Goal: Communication & Community: Ask a question

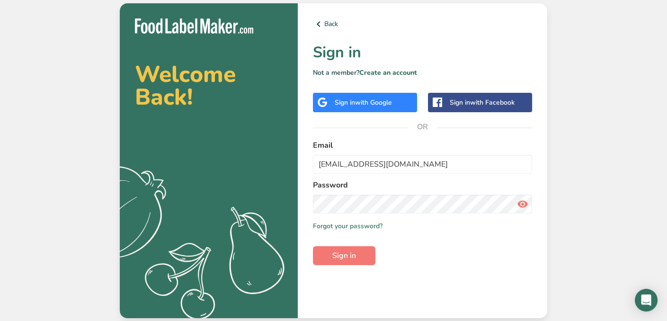
click at [345, 257] on span "Sign in" at bounding box center [344, 255] width 24 height 11
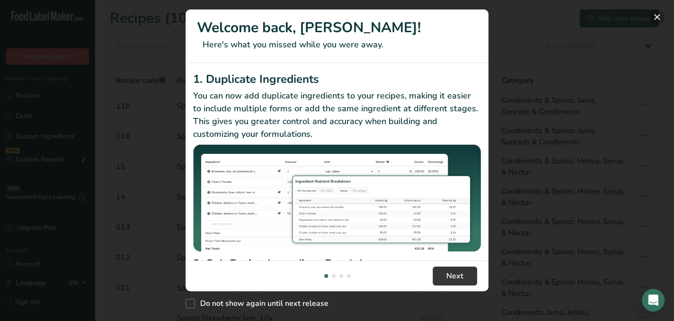
click at [656, 17] on button "New Features" at bounding box center [657, 16] width 15 height 15
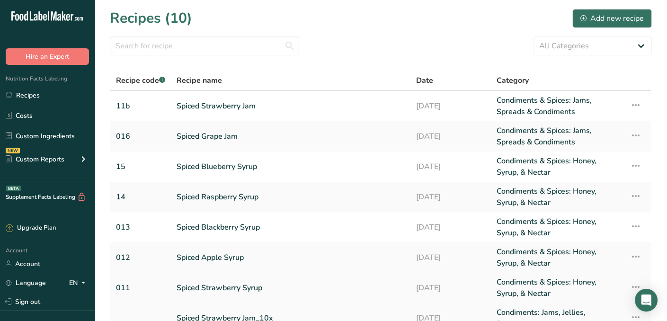
click at [241, 290] on link "Spiced Strawberry Syrup" at bounding box center [291, 287] width 228 height 23
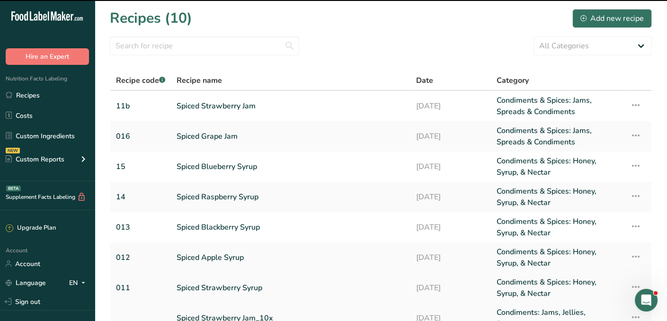
click at [234, 286] on link "Spiced Strawberry Syrup" at bounding box center [291, 287] width 228 height 23
click at [232, 290] on link "Spiced Strawberry Syrup" at bounding box center [291, 287] width 228 height 23
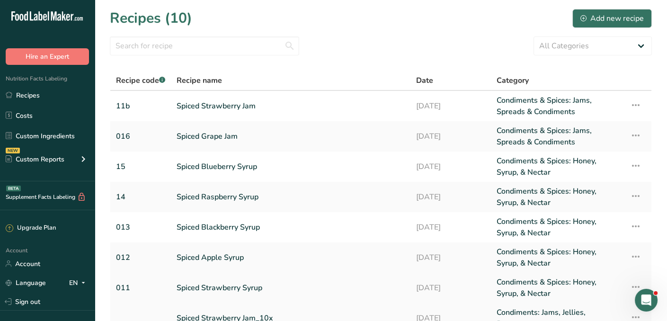
click at [232, 290] on link "Spiced Strawberry Syrup" at bounding box center [291, 287] width 228 height 23
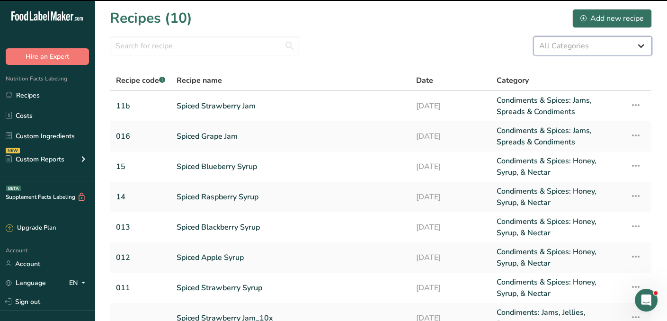
click at [642, 46] on select "All Categories Baked Goods [GEOGRAPHIC_DATA] Condiments & Spices: Dessert Sauce…" at bounding box center [593, 45] width 118 height 19
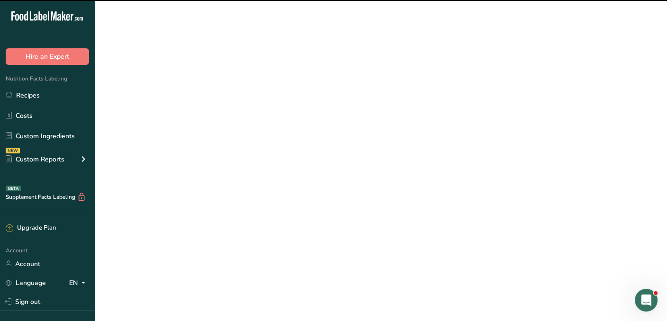
click at [542, 229] on main "Recipes (10) Add new recipe All Categories Baked Goods [GEOGRAPHIC_DATA] Condim…" at bounding box center [333, 233] width 667 height 467
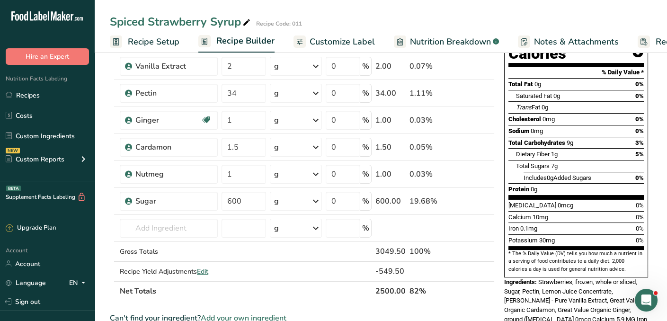
scroll to position [116, 0]
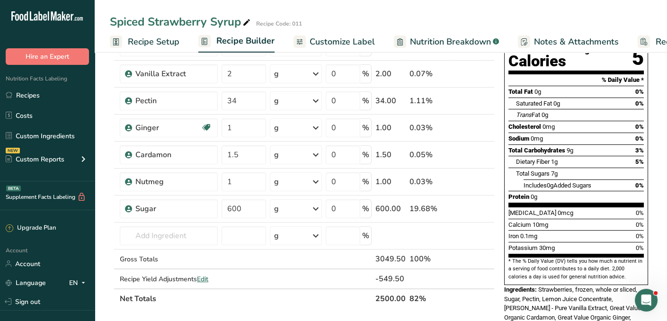
click at [341, 43] on span "Customize Label" at bounding box center [342, 42] width 65 height 13
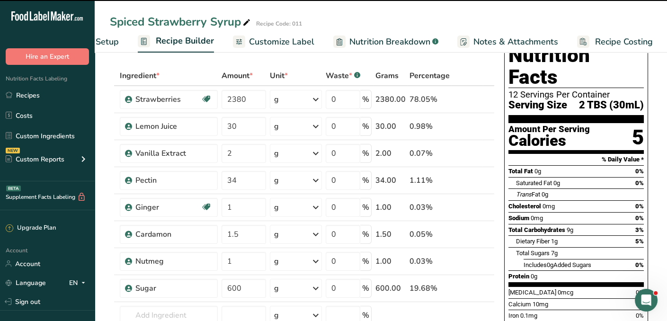
scroll to position [29, 0]
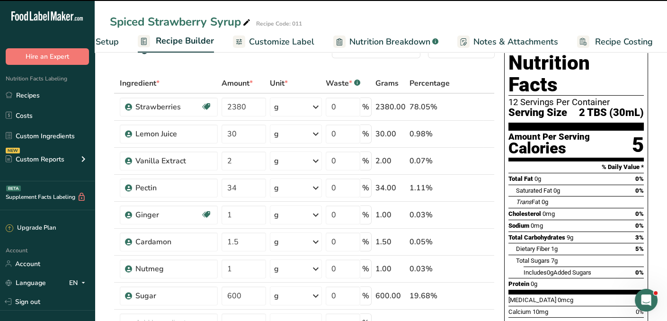
click at [292, 41] on span "Customize Label" at bounding box center [281, 42] width 65 height 13
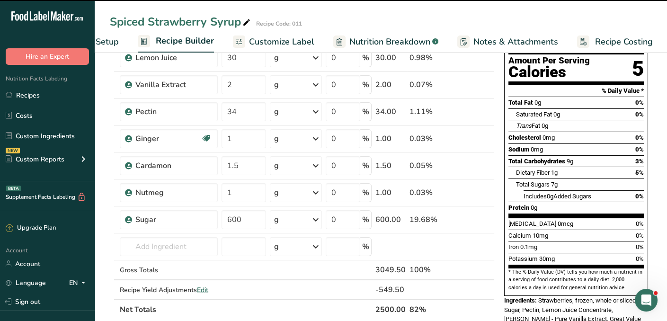
scroll to position [0, 0]
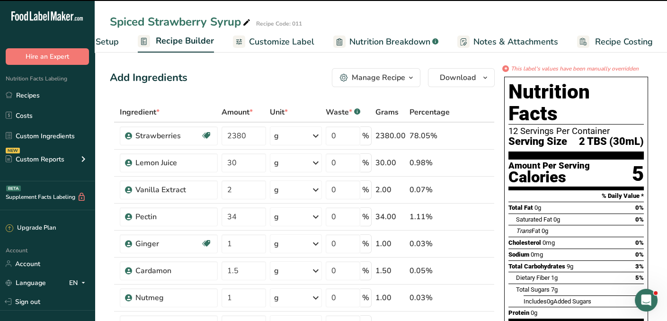
click at [381, 45] on span "Nutrition Breakdown" at bounding box center [389, 42] width 81 height 13
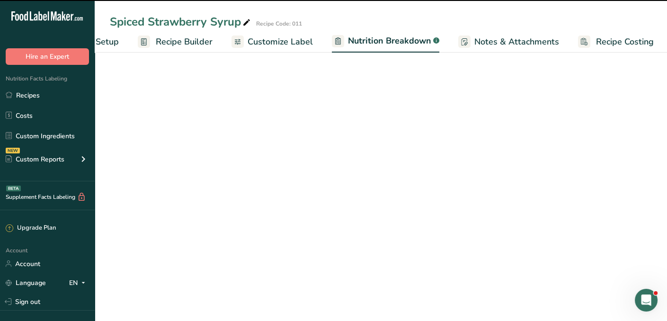
select select "Calories"
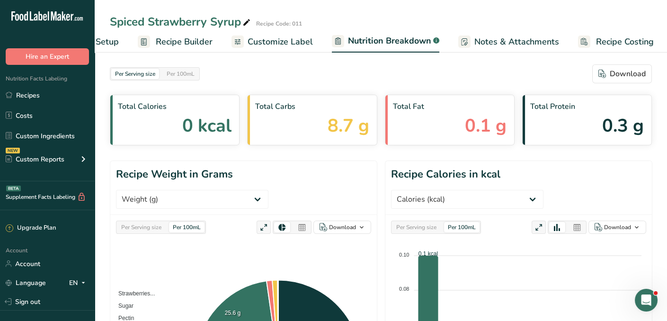
click at [277, 41] on span "Customize Label" at bounding box center [280, 42] width 65 height 13
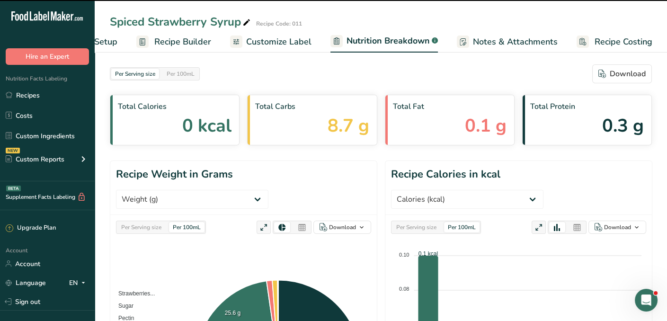
click at [644, 49] on link "Recipe Costing" at bounding box center [615, 41] width 76 height 21
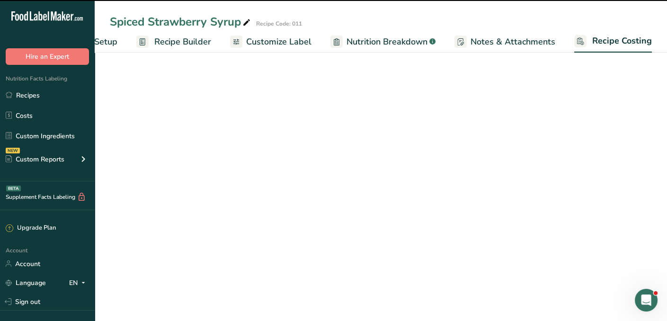
scroll to position [0, 61]
select select "12"
select select "5"
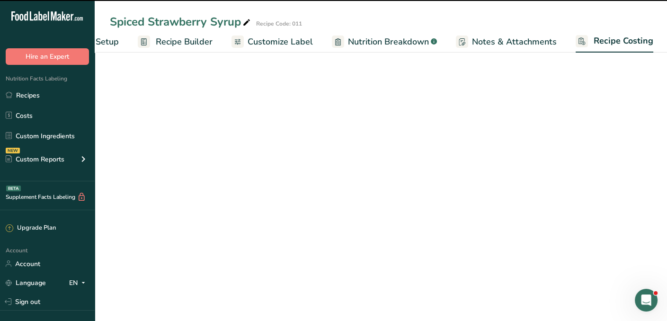
select select "5"
select select "12"
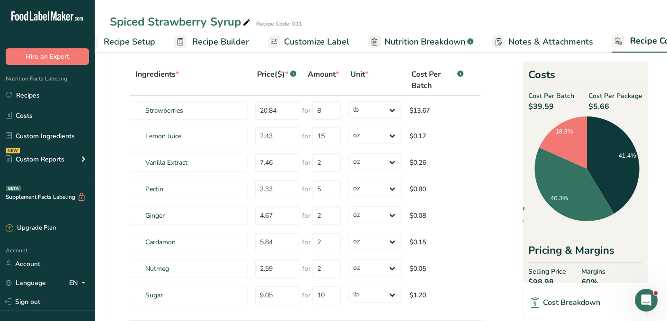
scroll to position [43, 0]
click at [313, 39] on span "Customize Label" at bounding box center [316, 42] width 65 height 13
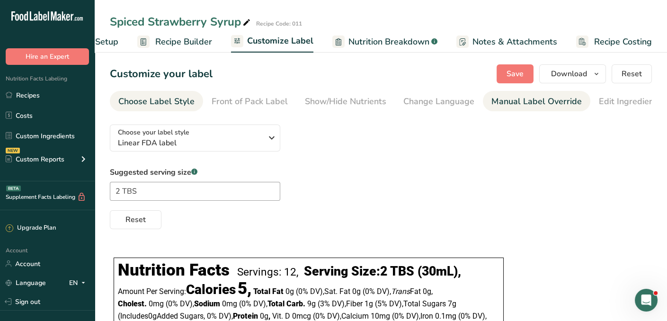
click at [526, 97] on div "Manual Label Override" at bounding box center [536, 101] width 90 height 13
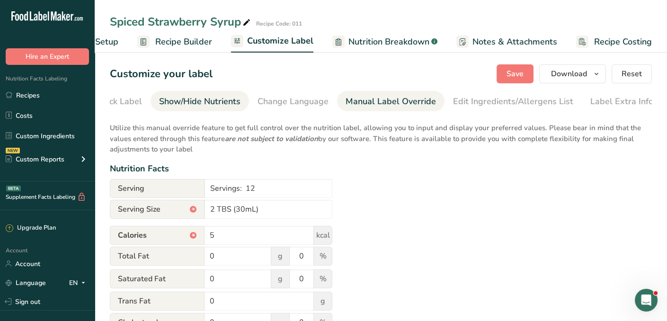
click at [190, 104] on div "Show/Hide Nutrients" at bounding box center [199, 101] width 81 height 13
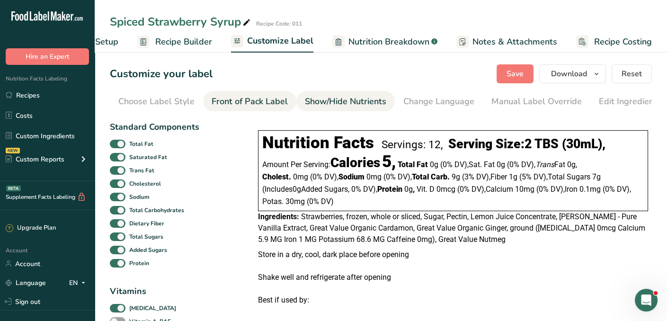
click at [227, 100] on div "Front of Pack Label" at bounding box center [250, 101] width 76 height 13
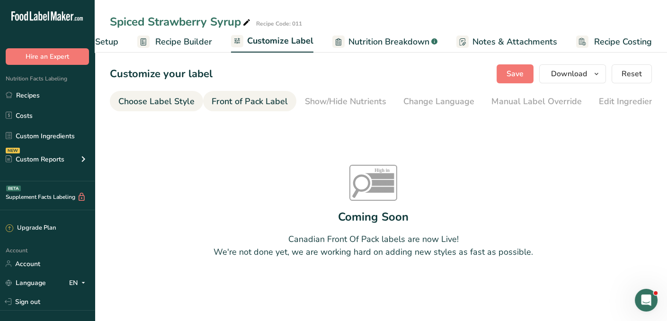
click at [136, 98] on div "Choose Label Style" at bounding box center [156, 101] width 76 height 13
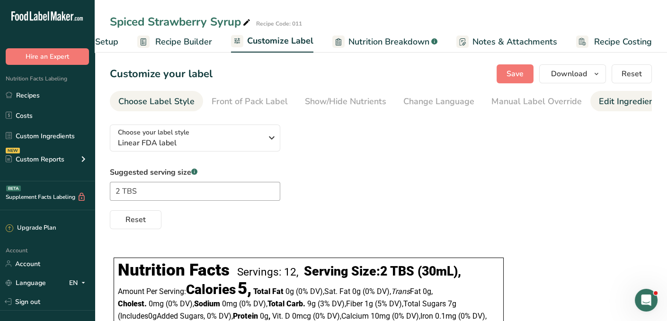
click at [606, 101] on div "Edit Ingredients/Allergens List" at bounding box center [659, 101] width 120 height 13
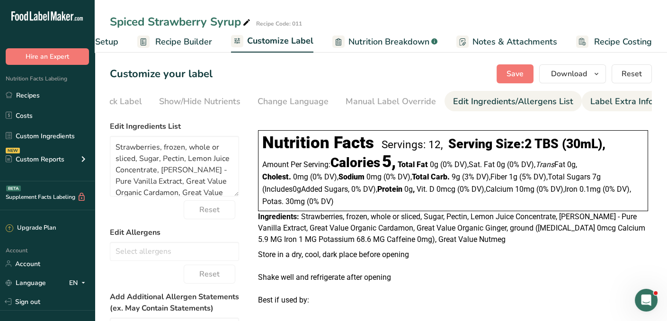
click at [625, 99] on div "Label Extra Info" at bounding box center [621, 101] width 63 height 13
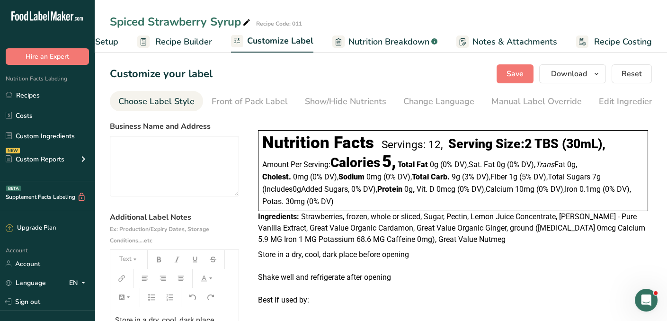
click at [136, 102] on div "Choose Label Style" at bounding box center [156, 101] width 76 height 13
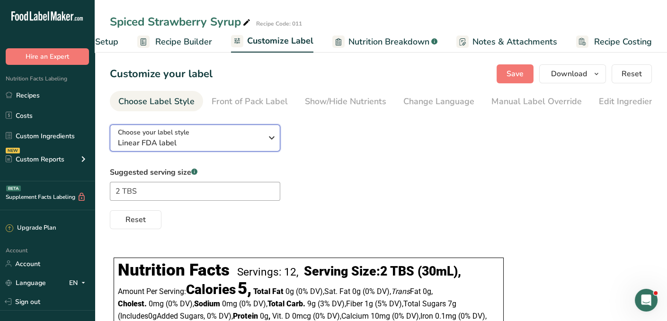
click at [272, 138] on icon "button" at bounding box center [271, 137] width 11 height 17
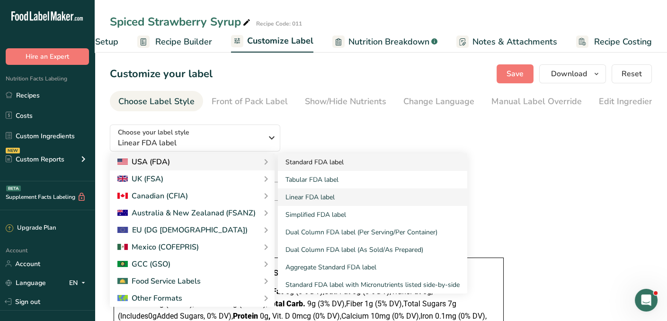
click at [291, 164] on link "Standard FDA label" at bounding box center [372, 162] width 189 height 18
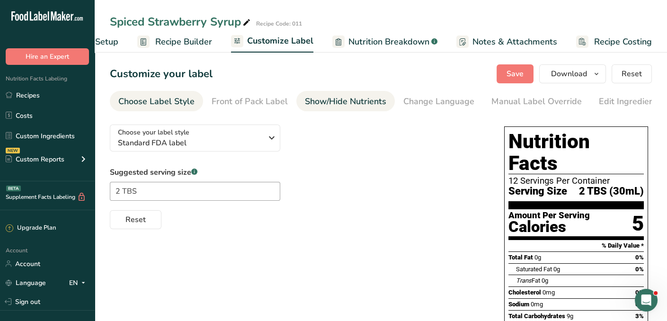
click at [346, 99] on div "Show/Hide Nutrients" at bounding box center [345, 101] width 81 height 13
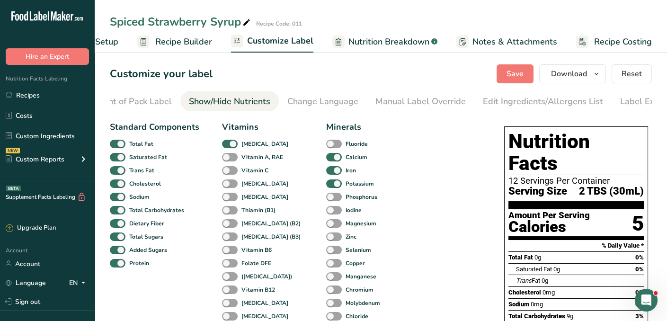
scroll to position [0, 146]
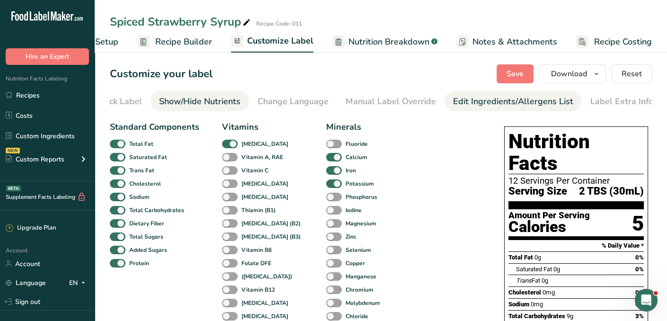
click at [463, 100] on div "Edit Ingredients/Allergens List" at bounding box center [513, 101] width 120 height 13
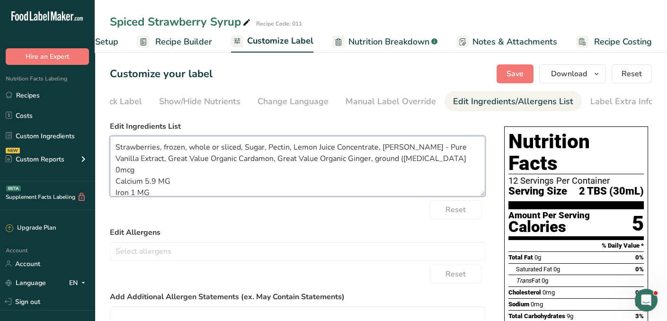
click at [261, 149] on textarea "Strawberries, frozen, whole or sliced, Sugar, Pectin, Lemon Juice Concentrate, …" at bounding box center [297, 166] width 375 height 61
click at [272, 148] on textarea "Strawberries, Pectin, Lemon Juice Concentrate, [PERSON_NAME] - Pure Vanilla Ext…" at bounding box center [297, 166] width 375 height 61
click at [276, 148] on textarea "Strawberries, Pectin, Lemon Juice, [PERSON_NAME] - Pure Vanilla Extract, Great …" at bounding box center [297, 166] width 375 height 61
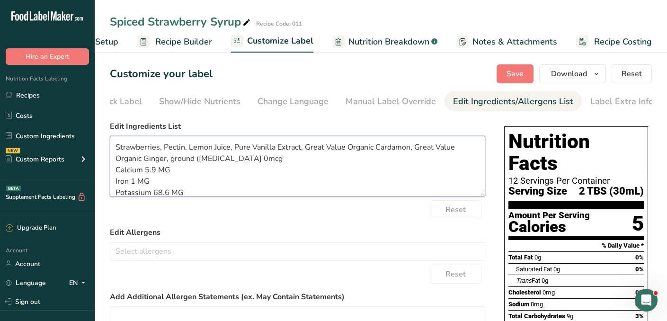
click at [373, 149] on textarea "Strawberries, Pectin, Lemon Juice, Pure Vanilla Extract, Great Value Organic Ca…" at bounding box center [297, 166] width 375 height 61
click at [412, 150] on textarea "Strawberries, Pectin, Lemon Juice, Pure Vanilla Extract, Cardamon, Great Value …" at bounding box center [297, 166] width 375 height 61
click at [238, 196] on textarea "Strawberries, Pectin, Lemon Juice, Pure Vanilla Extract, [PERSON_NAME], Nutmeg …" at bounding box center [297, 166] width 375 height 61
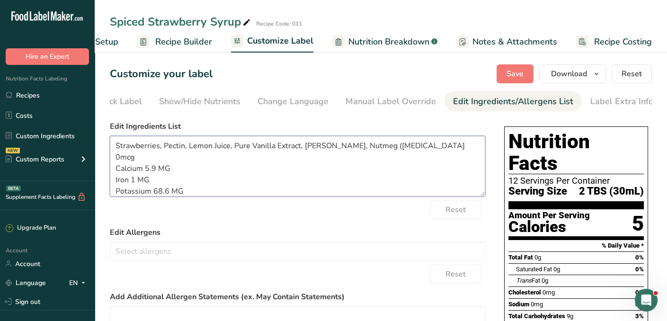
click at [115, 174] on textarea "Strawberries, Pectin, Lemon Juice, Pure Vanilla Extract, [PERSON_NAME], Nutmeg …" at bounding box center [297, 166] width 375 height 61
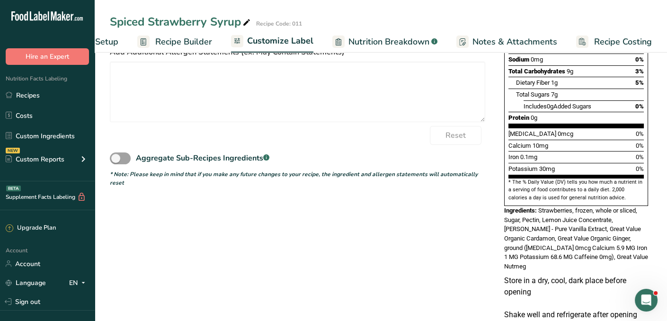
scroll to position [270, 0]
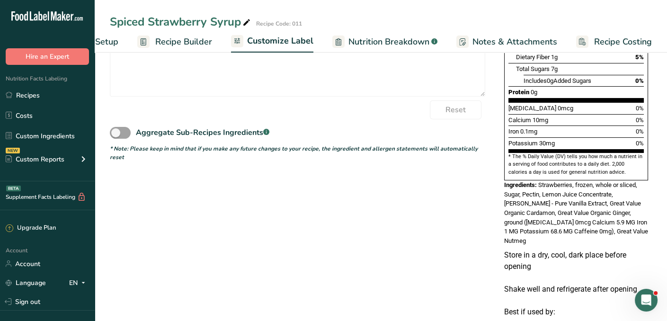
type textarea "Strawberries, Pectin, Lemon Juice, Pure Vanilla Extract, [PERSON_NAME], Nutmeg …"
click at [667, 262] on section "Customize your label Save Download Choose what to show on your downloaded label…" at bounding box center [381, 61] width 572 height 565
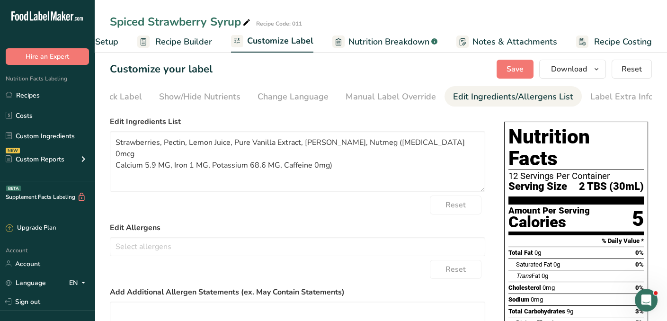
scroll to position [0, 0]
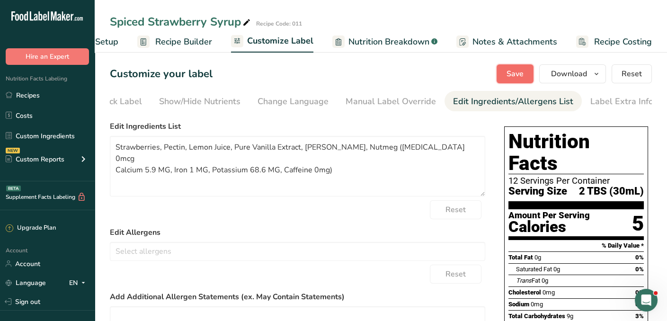
click at [518, 74] on span "Save" at bounding box center [515, 73] width 17 height 11
click at [510, 40] on span "Notes & Attachments" at bounding box center [514, 42] width 85 height 13
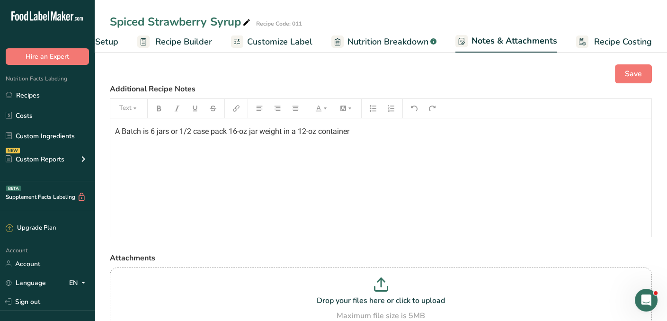
click at [400, 40] on span "Nutrition Breakdown" at bounding box center [387, 42] width 81 height 13
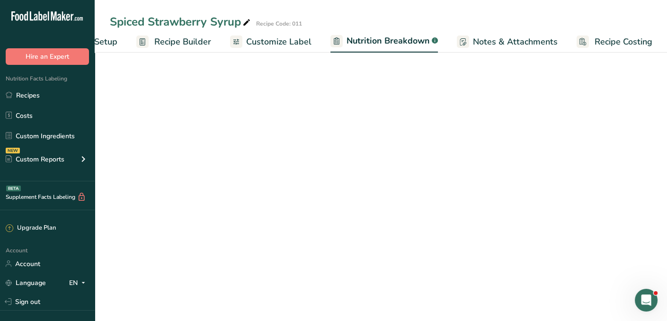
select select "Calories"
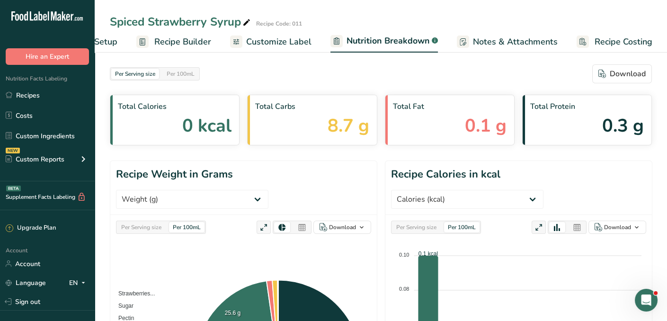
click at [284, 39] on span "Customize Label" at bounding box center [278, 42] width 65 height 13
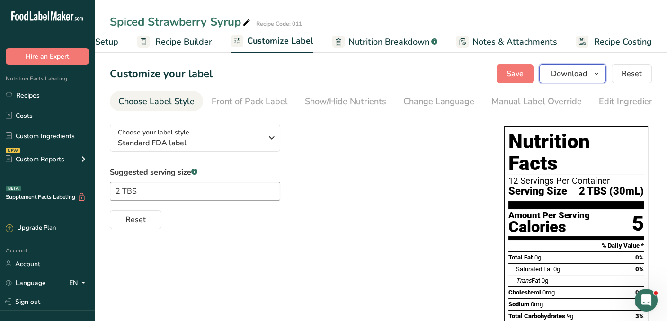
click at [573, 75] on span "Download" at bounding box center [569, 73] width 36 height 11
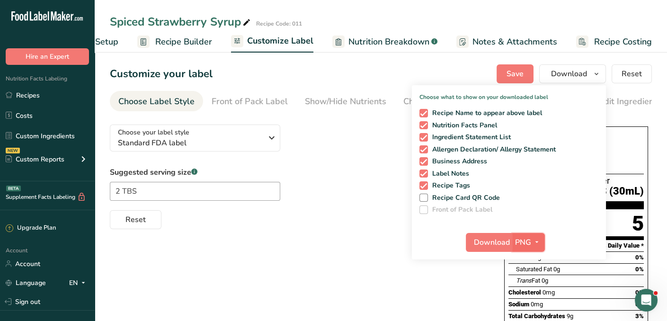
click at [537, 241] on icon "button" at bounding box center [537, 242] width 8 height 12
click at [526, 308] on link "PDF" at bounding box center [530, 309] width 30 height 16
click at [499, 239] on span "Download" at bounding box center [492, 242] width 36 height 11
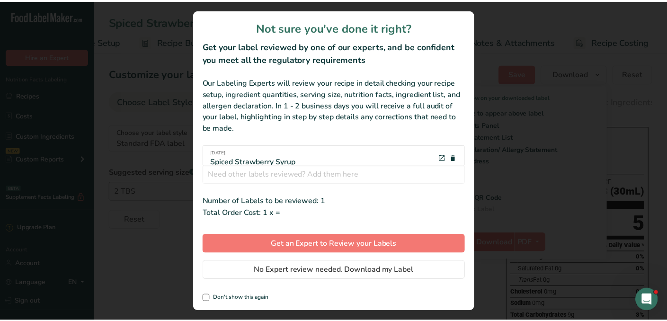
scroll to position [0, 54]
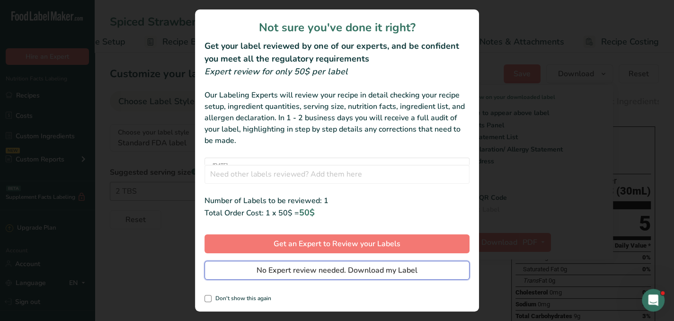
click at [324, 273] on span "No Expert review needed. Download my Label" at bounding box center [337, 270] width 161 height 11
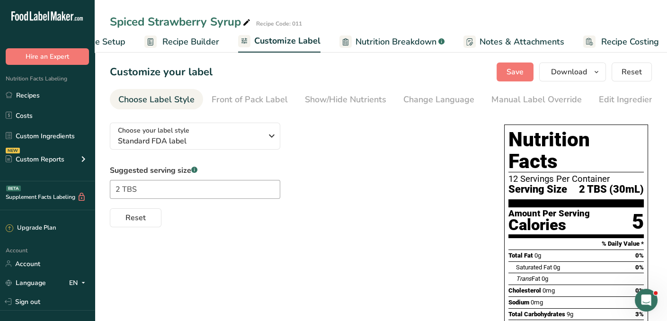
scroll to position [0, 0]
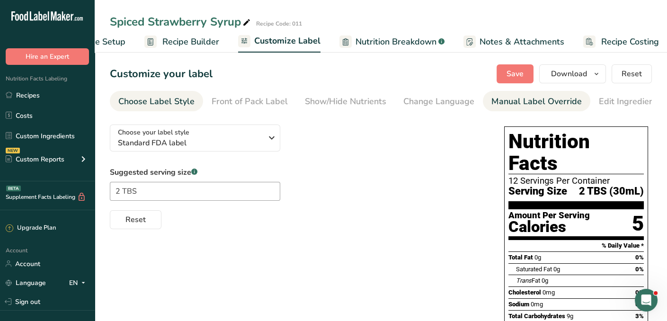
click at [505, 100] on div "Manual Label Override" at bounding box center [536, 101] width 90 height 13
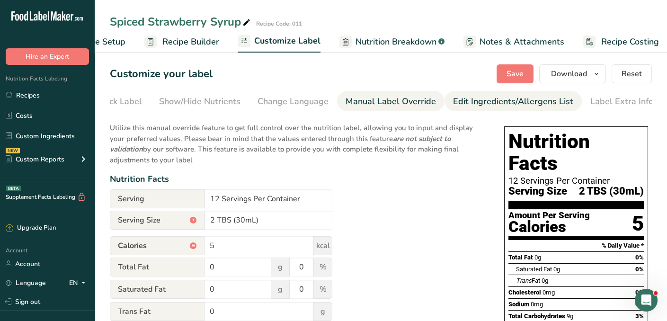
click at [518, 104] on div "Edit Ingredients/Allergens List" at bounding box center [513, 101] width 120 height 13
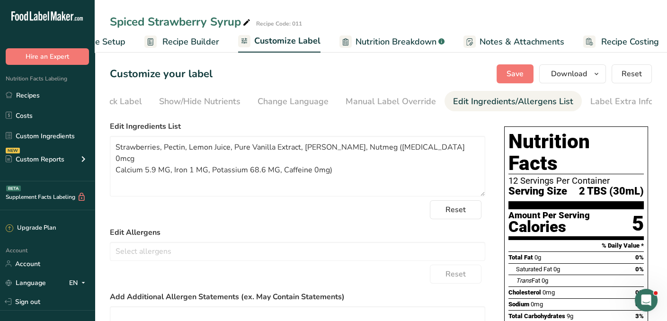
click at [173, 42] on span "Recipe Builder" at bounding box center [190, 42] width 57 height 13
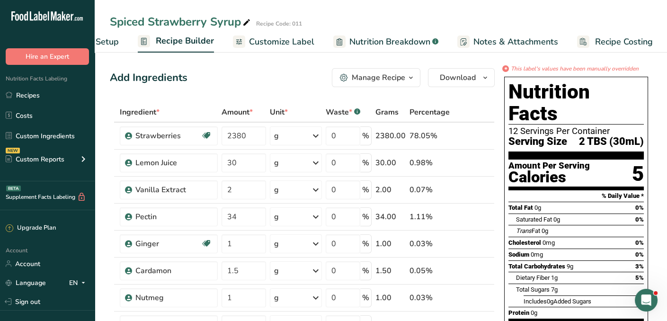
click at [343, 44] on link "Nutrition Breakdown .a-a{fill:#347362;}.b-a{fill:#fff;}" at bounding box center [385, 41] width 105 height 21
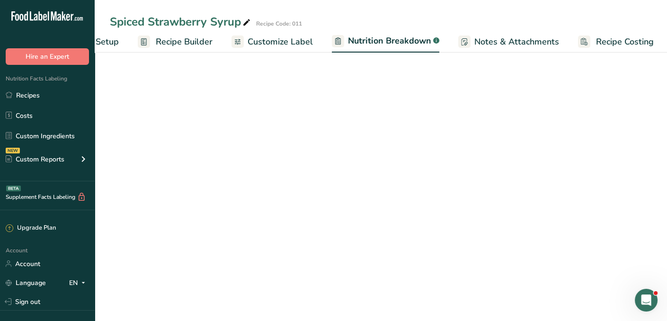
scroll to position [0, 62]
select select "Calories"
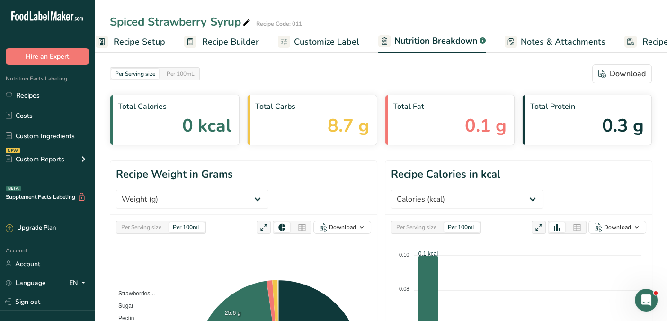
scroll to position [0, 0]
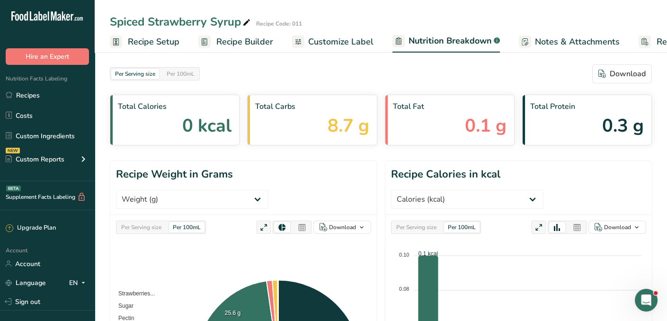
click at [153, 40] on span "Recipe Setup" at bounding box center [154, 42] width 52 height 13
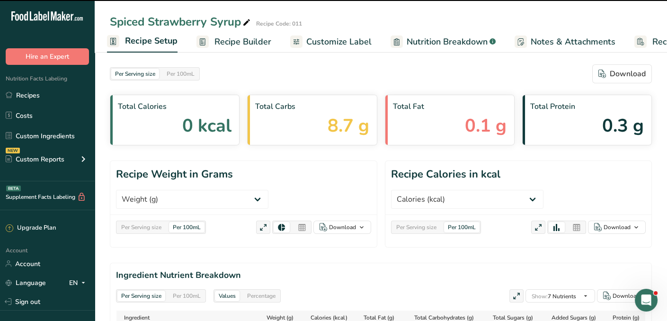
select select "22"
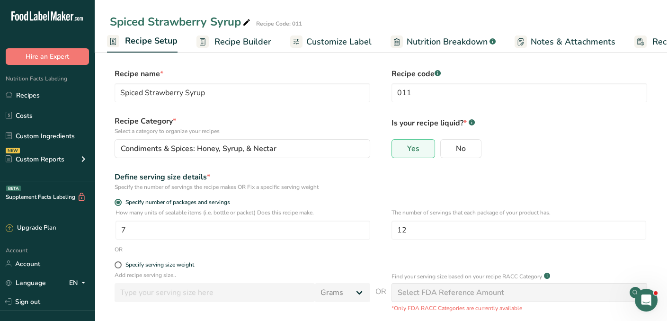
click at [228, 41] on span "Recipe Builder" at bounding box center [242, 42] width 57 height 13
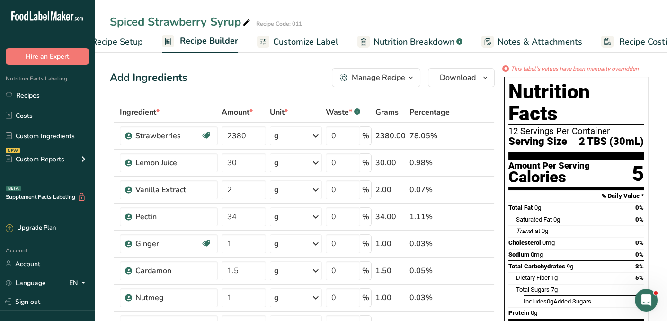
scroll to position [0, 61]
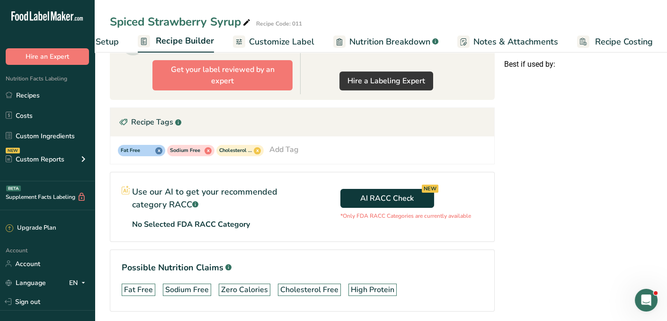
scroll to position [472, 0]
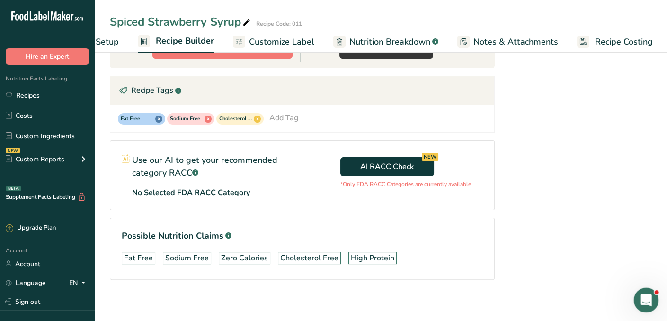
click at [647, 294] on icon "Open Intercom Messenger" at bounding box center [645, 299] width 16 height 16
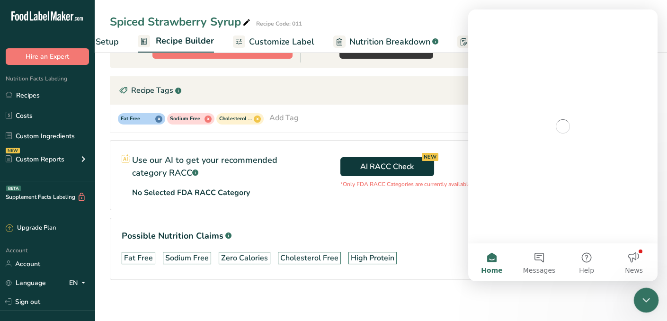
scroll to position [0, 0]
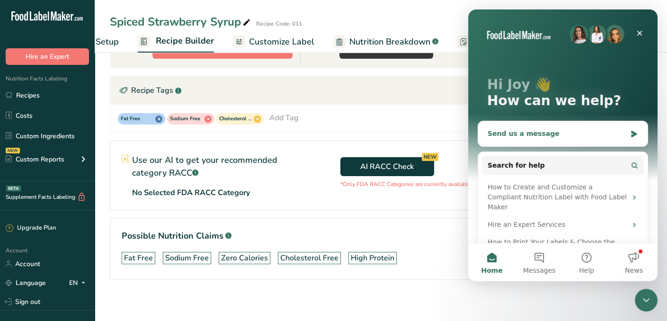
click at [564, 134] on div "Send us a message" at bounding box center [557, 134] width 139 height 10
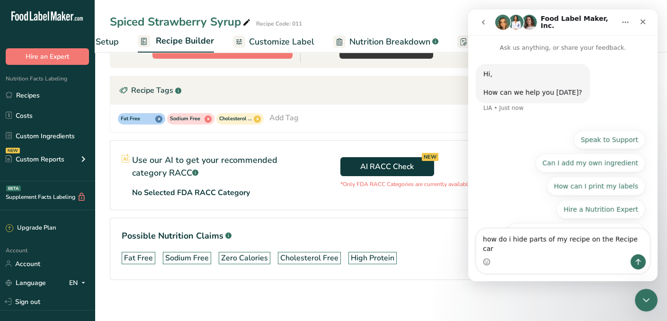
type textarea "how do i hide parts of my recipe on the Recipe card"
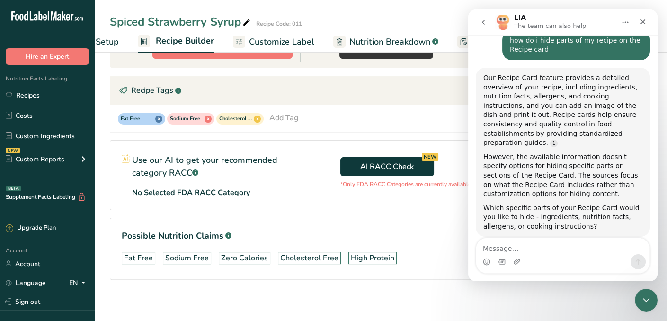
scroll to position [89, 0]
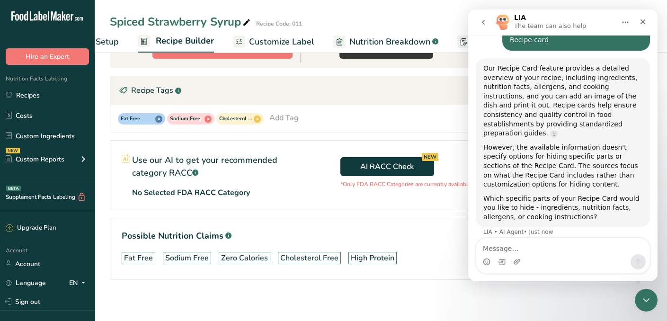
click at [548, 258] on div "Intercom messenger" at bounding box center [562, 261] width 173 height 15
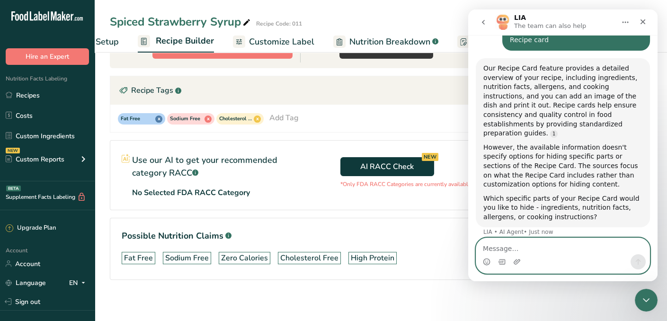
click at [537, 248] on textarea "Message…" at bounding box center [562, 246] width 173 height 16
type textarea "ingredients, and cooking instructions"
click at [638, 259] on icon "Send a message…" at bounding box center [638, 262] width 8 height 8
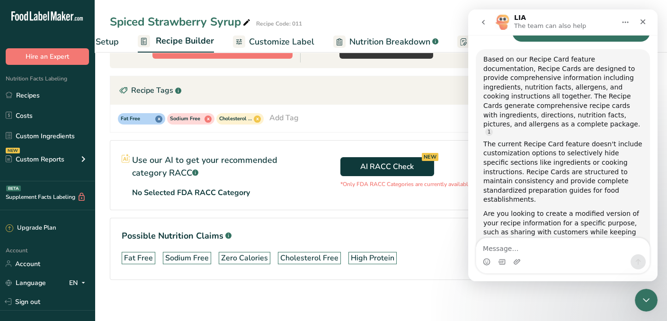
scroll to position [318, 0]
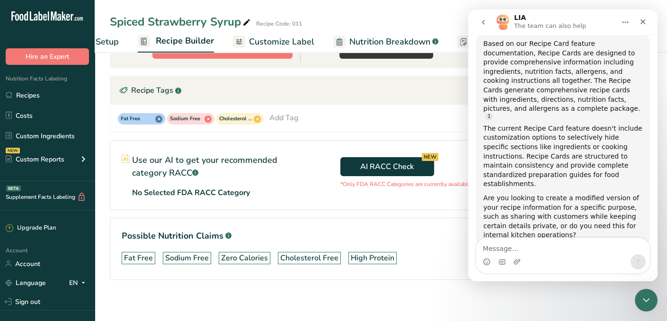
drag, startPoint x: 655, startPoint y: 232, endPoint x: 1126, endPoint y: 267, distance: 471.9
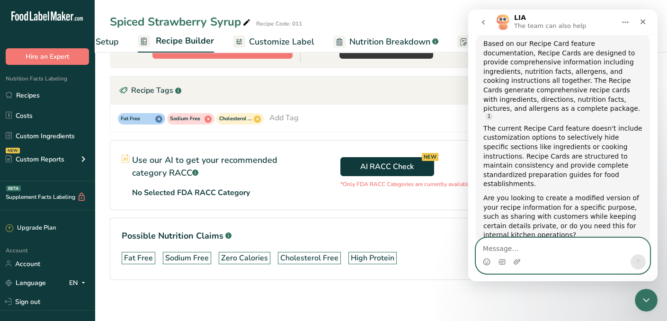
click at [575, 241] on textarea "Message…" at bounding box center [562, 246] width 173 height 16
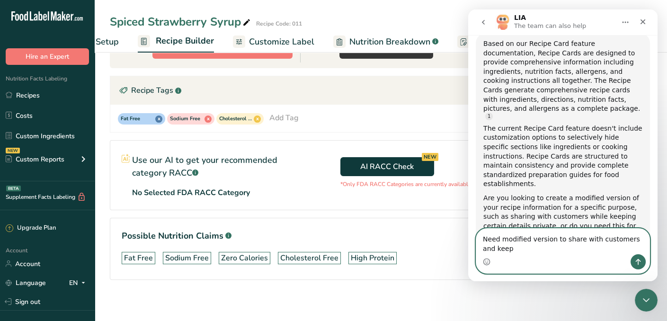
scroll to position [303, 0]
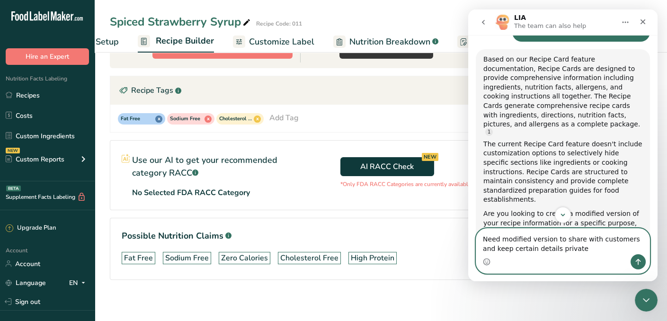
type textarea "Need modified version to share with customers and keep certain details private"
click at [637, 263] on icon "Send a message…" at bounding box center [638, 262] width 8 height 8
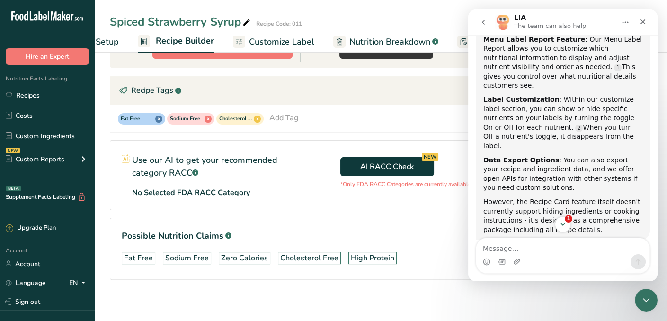
scroll to position [626, 0]
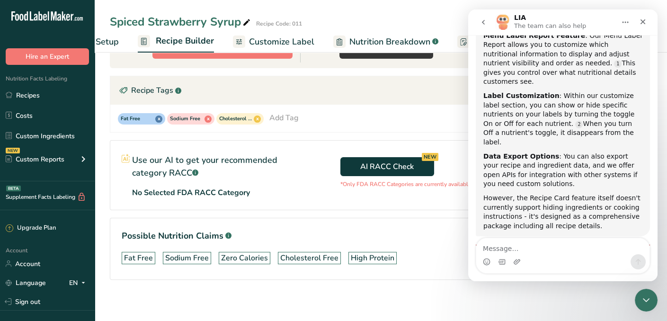
drag, startPoint x: 654, startPoint y: 212, endPoint x: 1132, endPoint y: 246, distance: 479.8
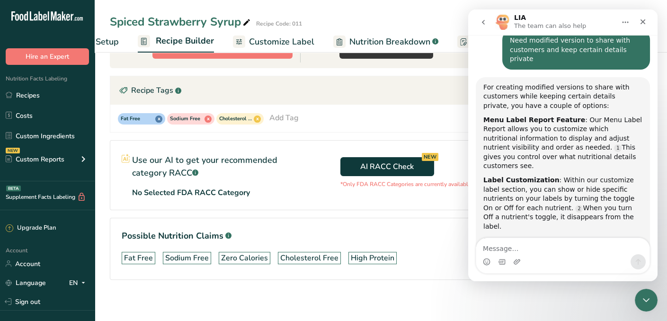
scroll to position [541, 0]
